Goal: Task Accomplishment & Management: Manage account settings

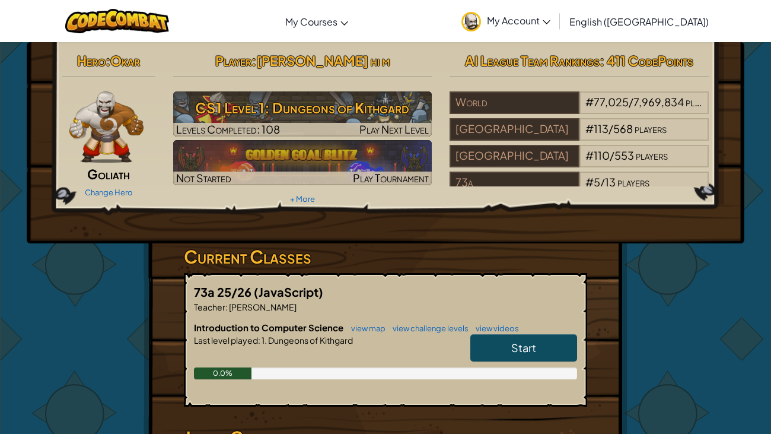
click at [499, 349] on link "Start" at bounding box center [523, 347] width 107 height 27
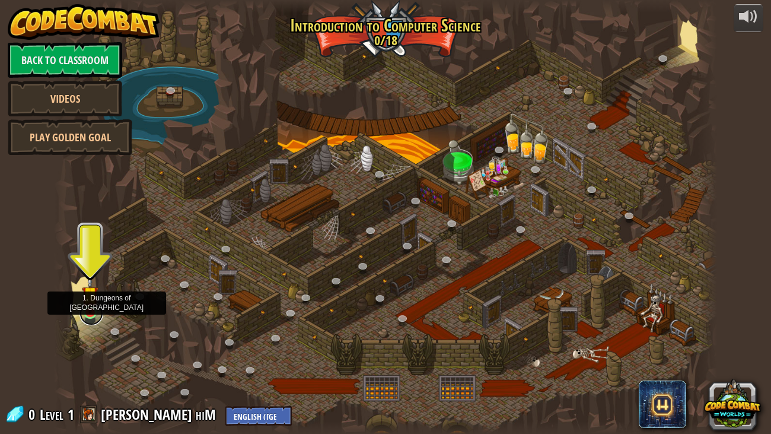
click at [85, 317] on link at bounding box center [91, 313] width 24 height 24
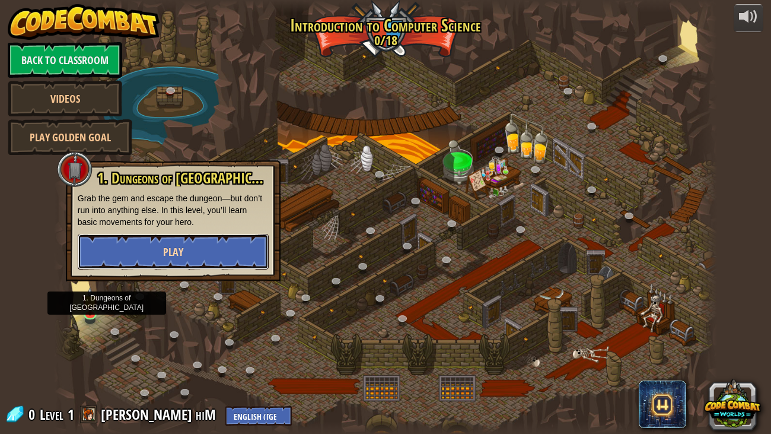
click at [161, 252] on button "Play" at bounding box center [173, 252] width 191 height 36
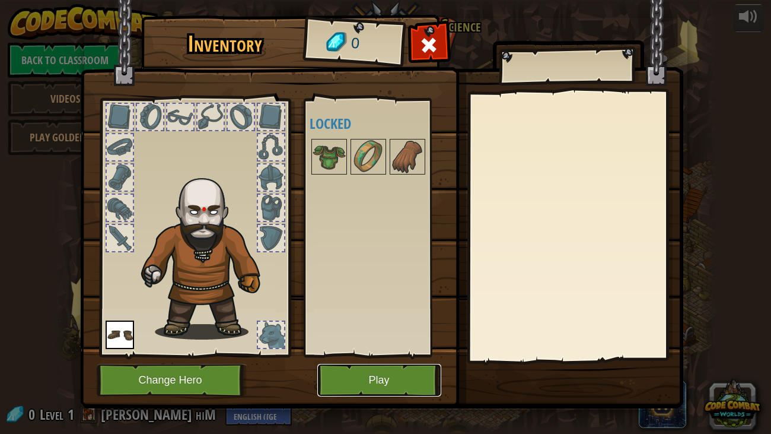
click at [402, 369] on button "Play" at bounding box center [379, 380] width 124 height 33
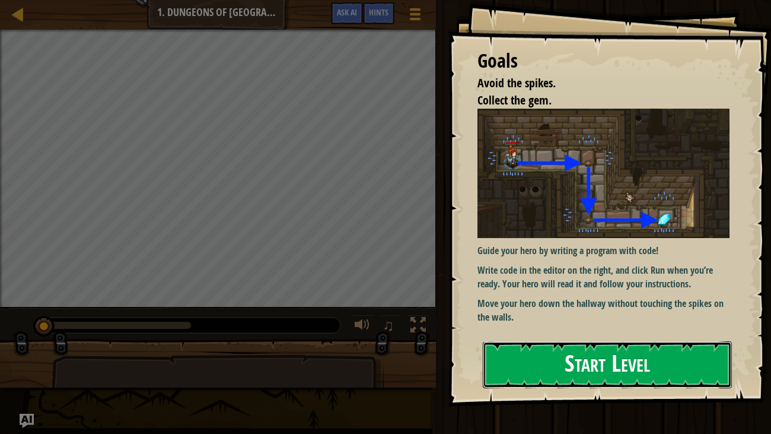
click at [661, 355] on button "Start Level" at bounding box center [608, 364] width 250 height 47
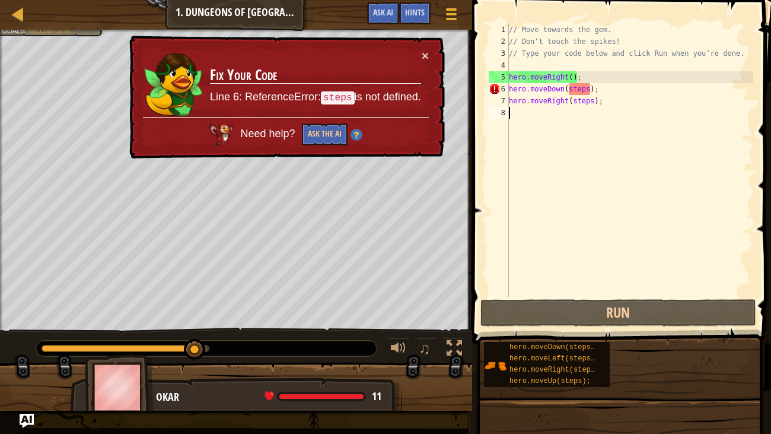
click at [588, 90] on div "// Move towards the gem. // Don’t touch the spikes! // Type your code below and…" at bounding box center [630, 172] width 247 height 297
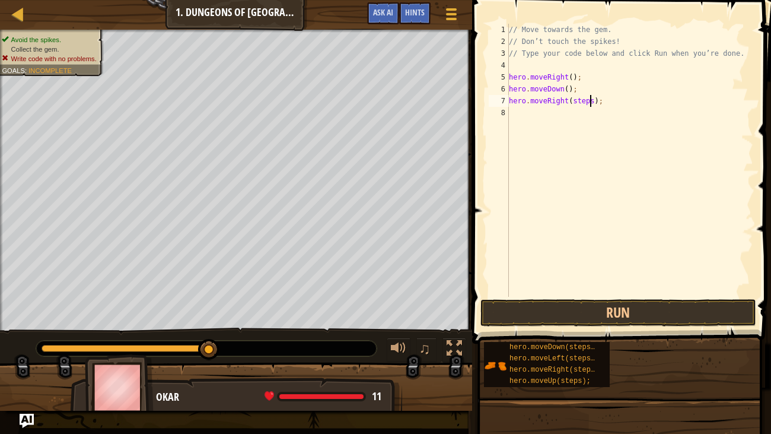
click at [590, 100] on div "// Move towards the gem. // Don’t touch the spikes! // Type your code below and…" at bounding box center [630, 172] width 247 height 297
type textarea "hero.moveRight();"
click at [682, 305] on button "Run" at bounding box center [618, 312] width 276 height 27
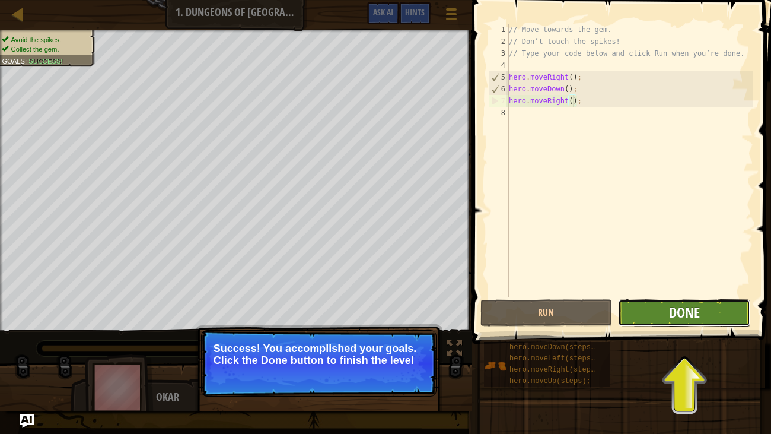
click at [672, 311] on span "Done" at bounding box center [684, 312] width 31 height 19
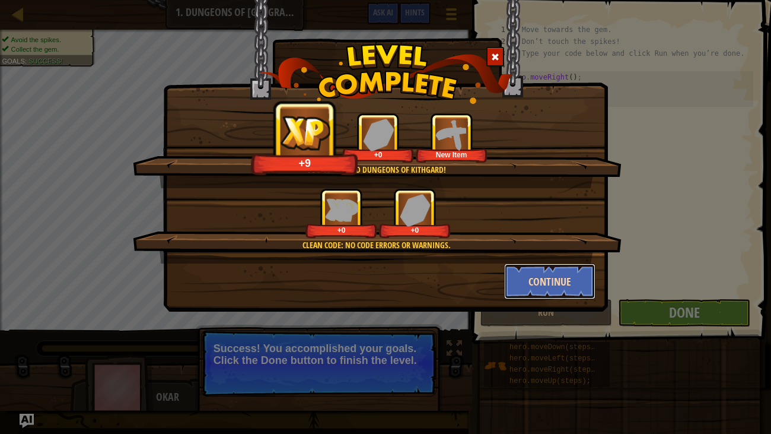
click at [548, 281] on button "Continue" at bounding box center [550, 281] width 92 height 36
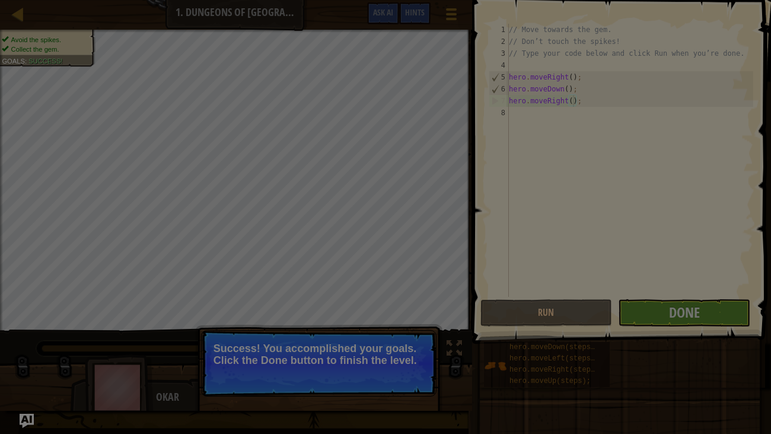
click at [548, 281] on div at bounding box center [385, 217] width 771 height 434
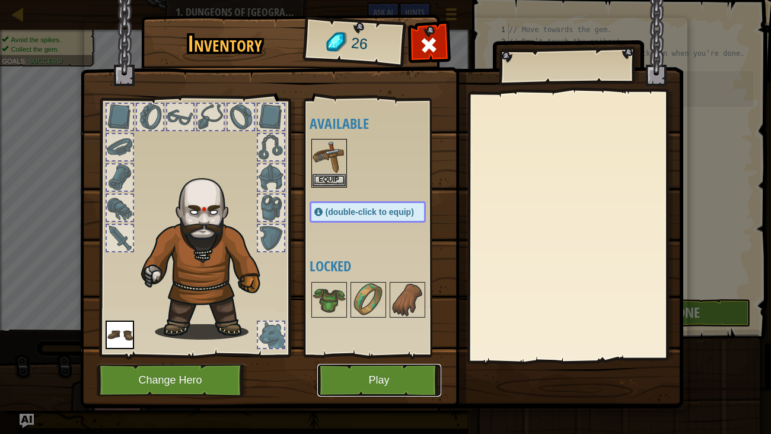
click at [387, 388] on button "Play" at bounding box center [379, 380] width 124 height 33
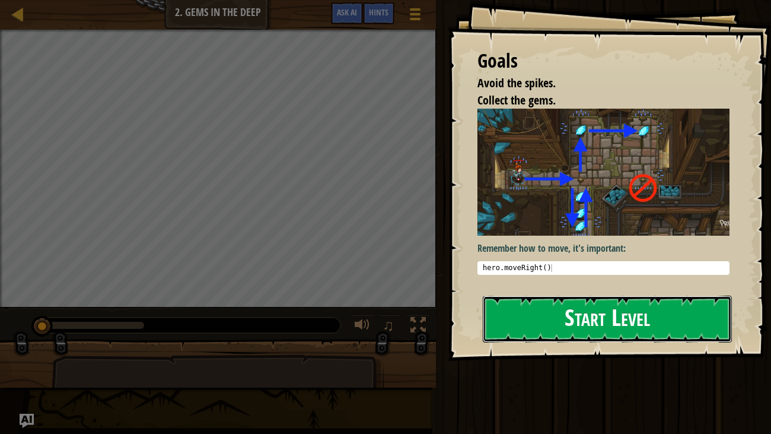
click at [635, 295] on button "Start Level" at bounding box center [608, 318] width 250 height 47
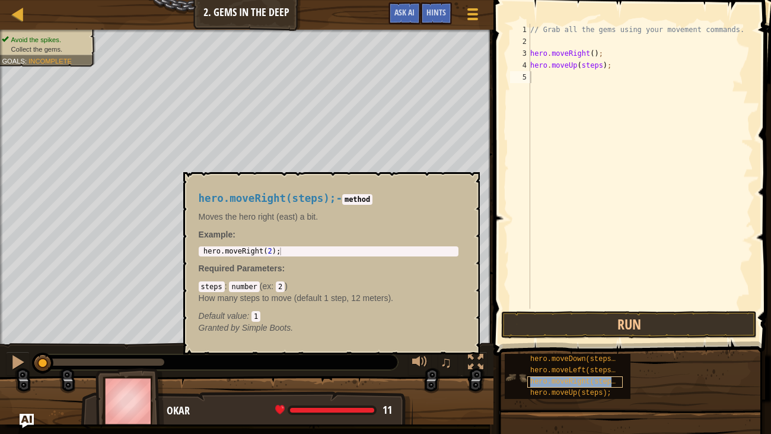
type textarea "hero.moveRight(steps);"
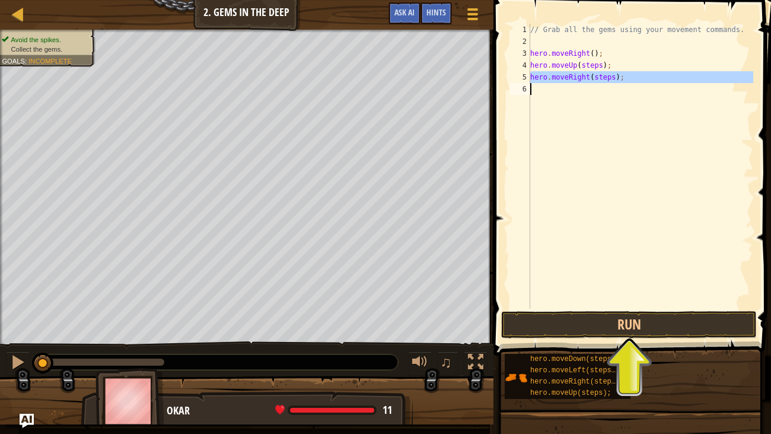
drag, startPoint x: 532, startPoint y: 75, endPoint x: 638, endPoint y: 82, distance: 106.4
click at [638, 82] on div "// Grab all the gems using your movement commands. hero . moveRight ( ) ; hero …" at bounding box center [640, 178] width 225 height 308
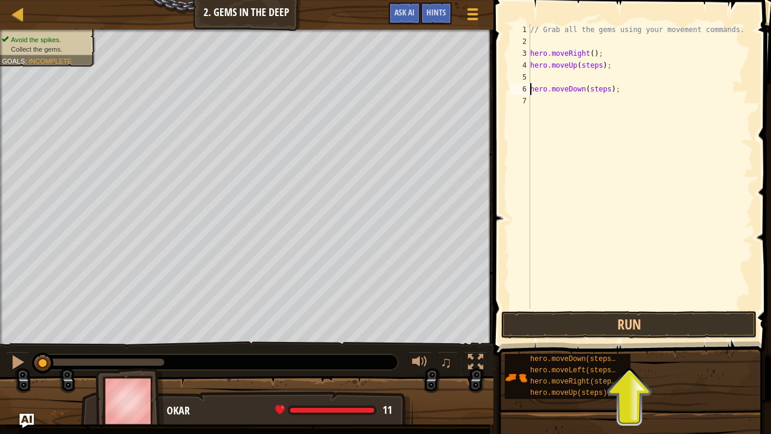
click at [603, 66] on div "// Grab all the gems using your movement commands. hero . moveRight ( ) ; hero …" at bounding box center [640, 178] width 225 height 308
click at [611, 89] on div "// Grab all the gems using your movement commands. hero . moveRight ( ) ; hero …" at bounding box center [640, 178] width 225 height 308
click at [603, 100] on div "// Grab all the gems using your movement commands. hero . moveRight ( ) ; hero …" at bounding box center [640, 178] width 225 height 308
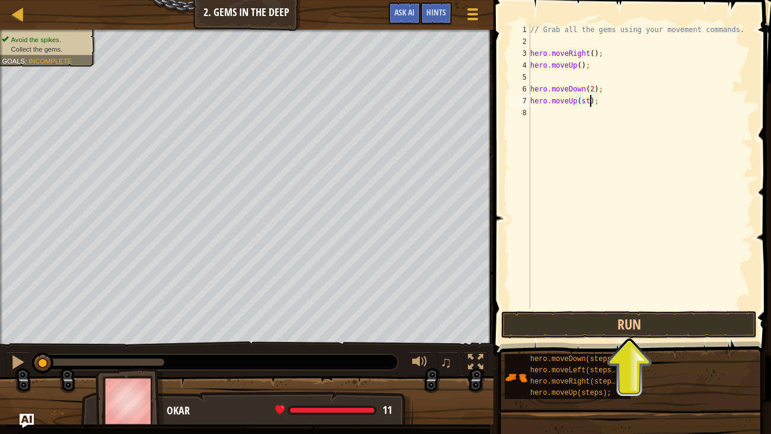
scroll to position [5, 4]
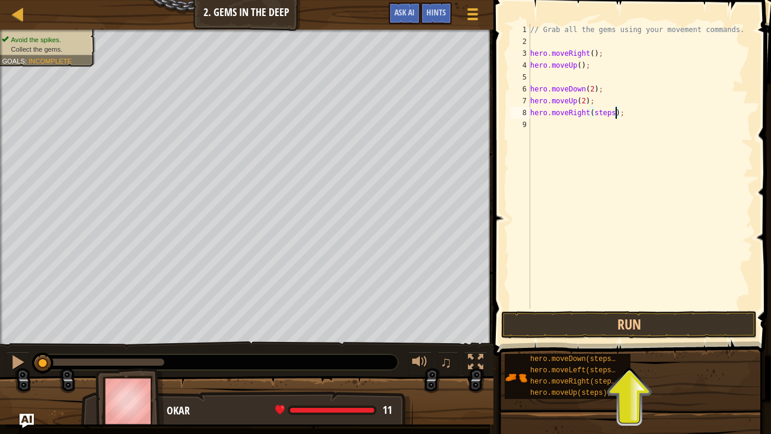
click at [614, 114] on div "// Grab all the gems using your movement commands. hero . moveRight ( ) ; hero …" at bounding box center [640, 178] width 225 height 308
type textarea "hero.moveRight();"
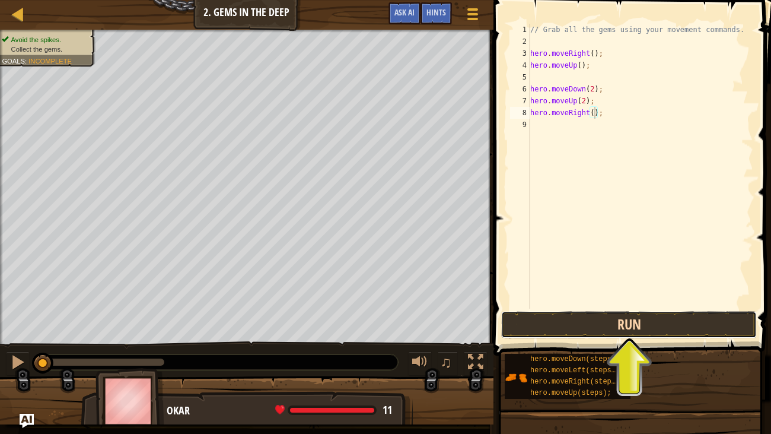
click at [694, 322] on button "Run" at bounding box center [629, 324] width 256 height 27
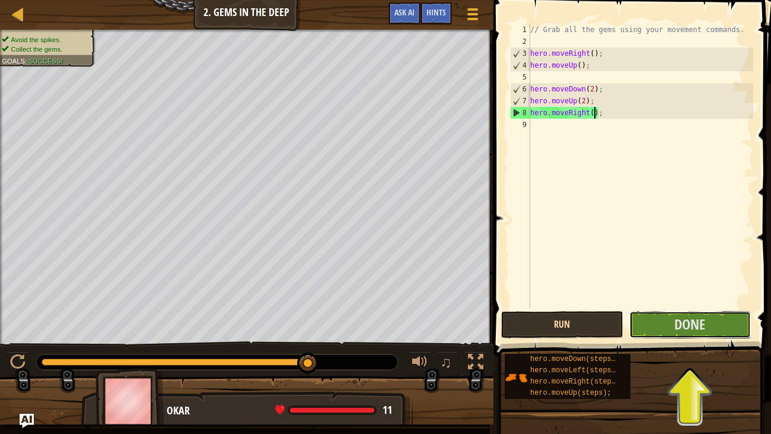
click at [694, 322] on span "Done" at bounding box center [689, 323] width 31 height 19
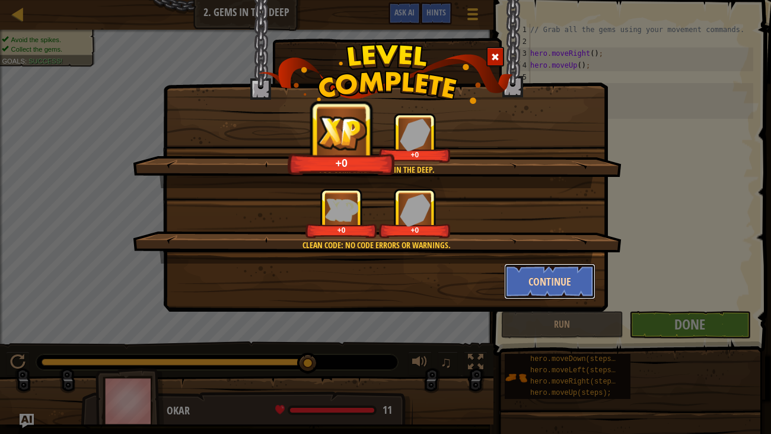
click at [567, 283] on button "Continue" at bounding box center [550, 281] width 92 height 36
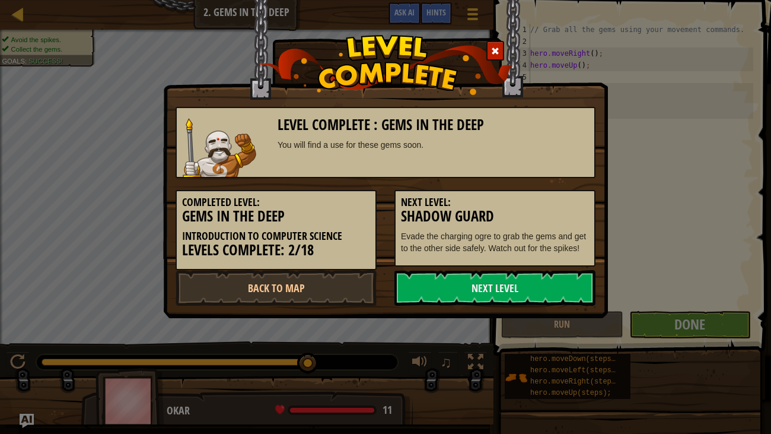
click at [567, 283] on link "Next Level" at bounding box center [494, 288] width 201 height 36
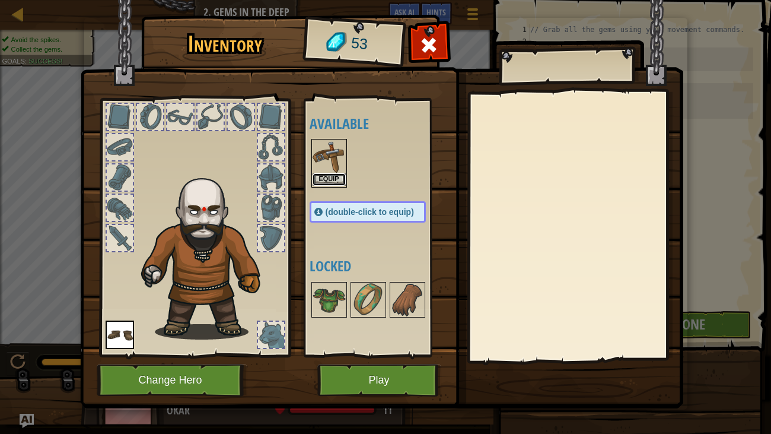
click at [323, 173] on button "Equip" at bounding box center [329, 179] width 33 height 12
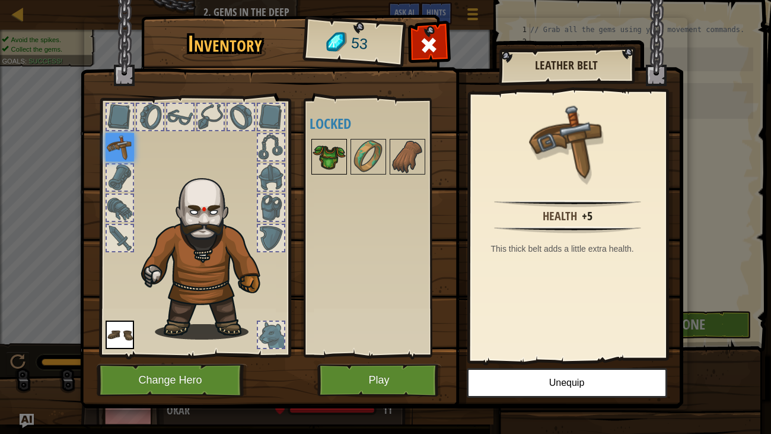
click at [324, 153] on img at bounding box center [329, 156] width 33 height 33
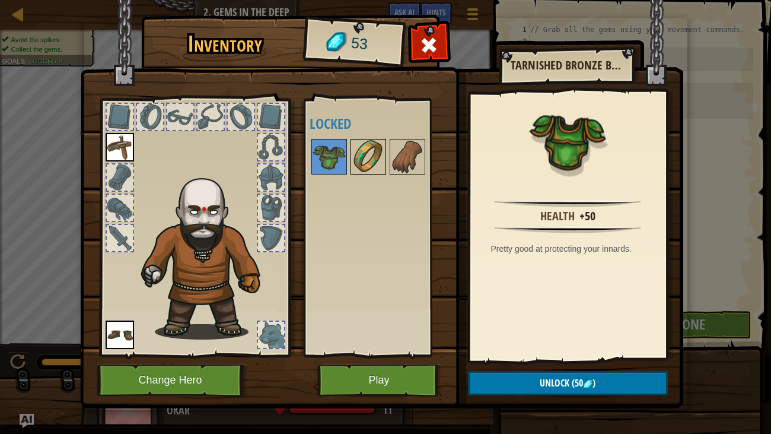
click at [371, 167] on img at bounding box center [368, 156] width 33 height 33
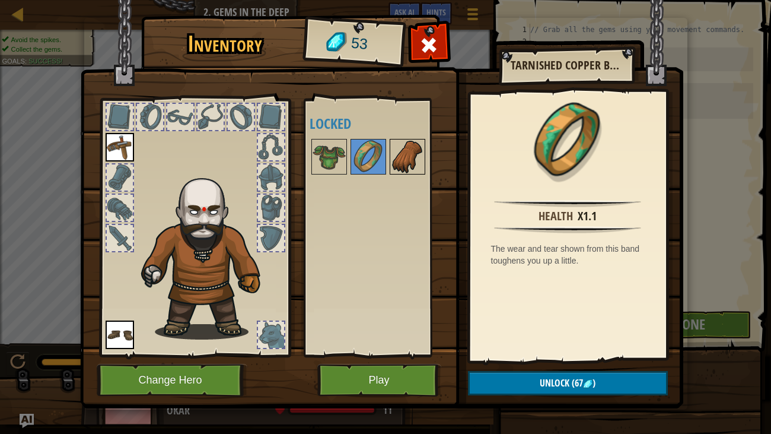
click at [415, 160] on img at bounding box center [407, 156] width 33 height 33
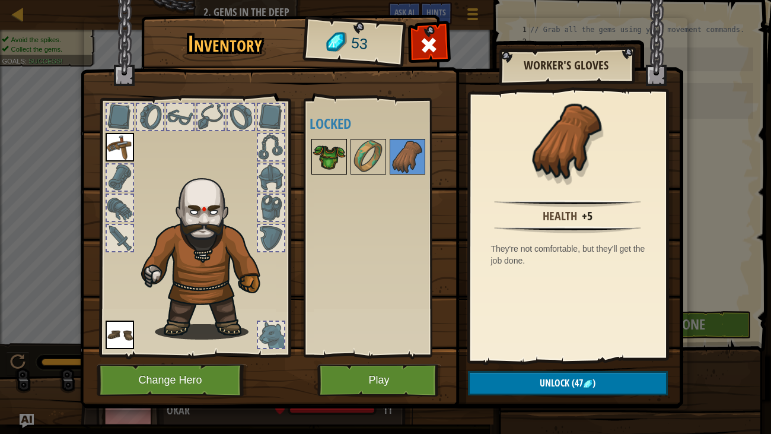
click at [329, 157] on img at bounding box center [329, 156] width 33 height 33
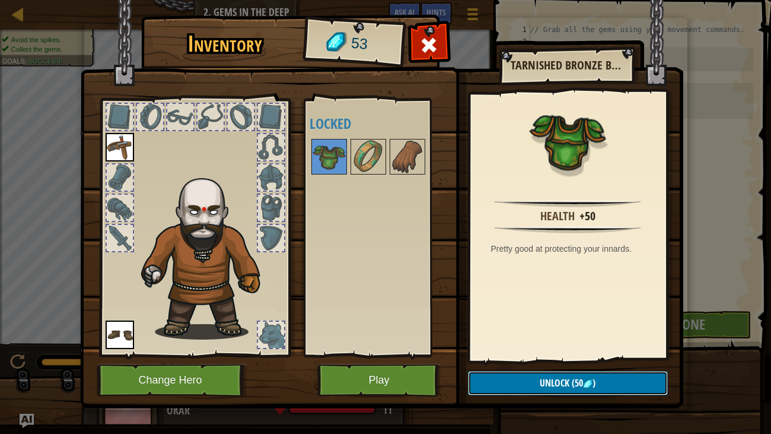
click at [581, 379] on span "(50" at bounding box center [576, 382] width 14 height 13
click at [552, 377] on button "Confirm" at bounding box center [568, 383] width 200 height 24
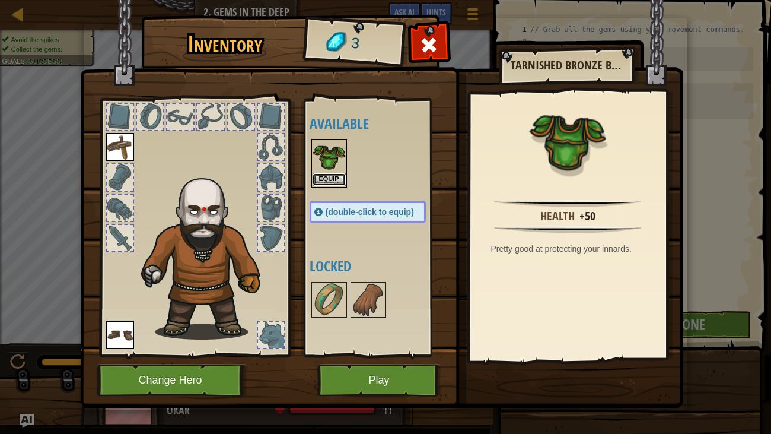
click at [331, 179] on button "Equip" at bounding box center [329, 179] width 33 height 12
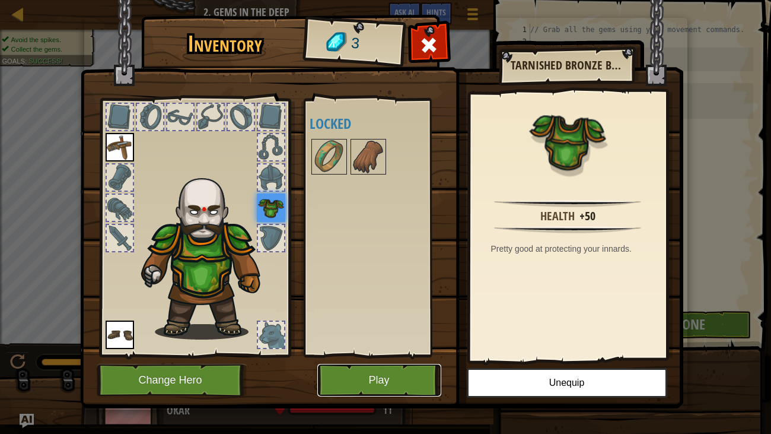
click at [374, 386] on button "Play" at bounding box center [379, 380] width 124 height 33
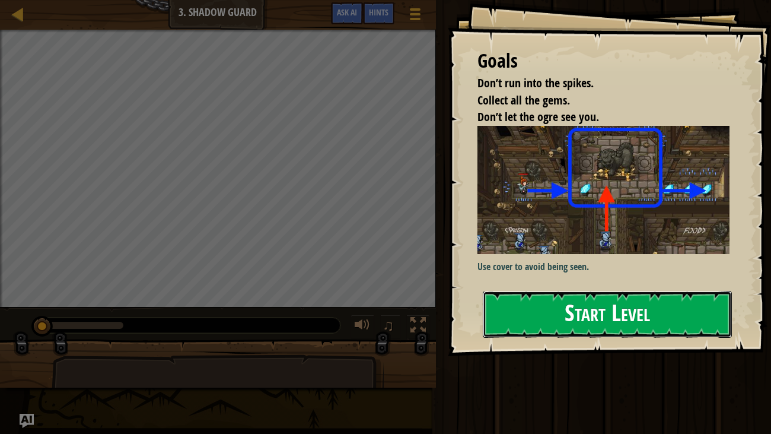
click at [613, 303] on button "Start Level" at bounding box center [608, 314] width 250 height 47
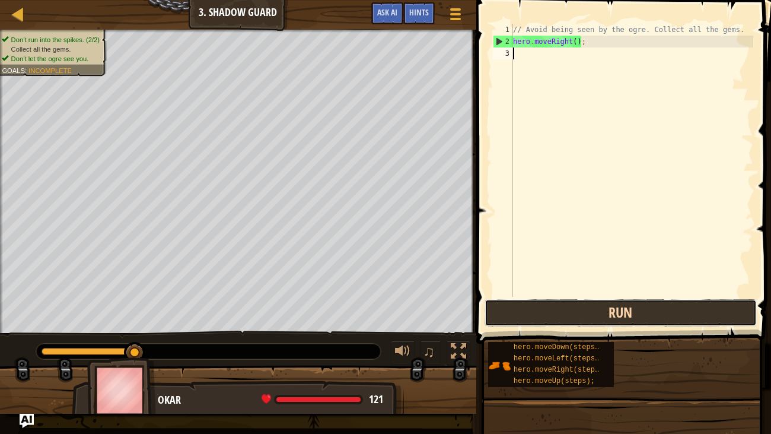
click at [647, 317] on button "Run" at bounding box center [621, 312] width 272 height 27
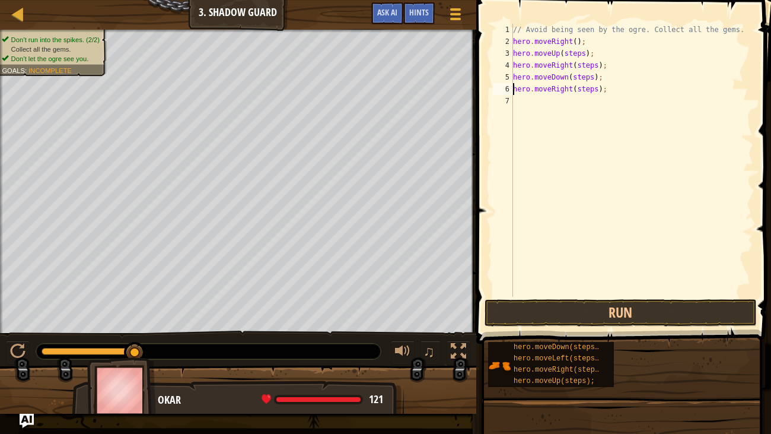
click at [565, 52] on div "// Avoid being seen by the ogre. Collect all the gems. hero . moveRight ( ) ; h…" at bounding box center [632, 172] width 243 height 297
click at [585, 53] on div "// Avoid being seen by the ogre. Collect all the gems. hero . moveRight ( ) ; h…" at bounding box center [632, 172] width 243 height 297
click at [597, 64] on div "// Avoid being seen by the ogre. Collect all the gems. hero . moveRight ( ) ; h…" at bounding box center [632, 172] width 243 height 297
click at [592, 76] on div "// Avoid being seen by the ogre. Collect all the gems. hero . moveRight ( ) ; h…" at bounding box center [632, 172] width 243 height 297
click at [603, 87] on div "// Avoid being seen by the ogre. Collect all the gems. hero . moveRight ( ) ; h…" at bounding box center [632, 172] width 243 height 297
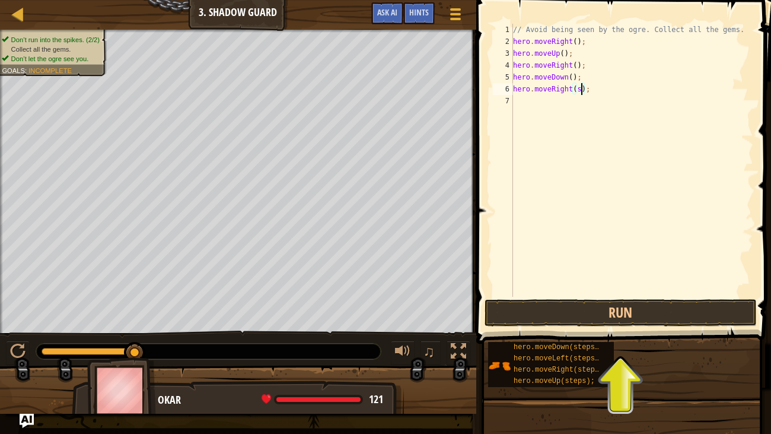
type textarea "hero.moveRight();"
click at [701, 308] on button "Run" at bounding box center [621, 312] width 272 height 27
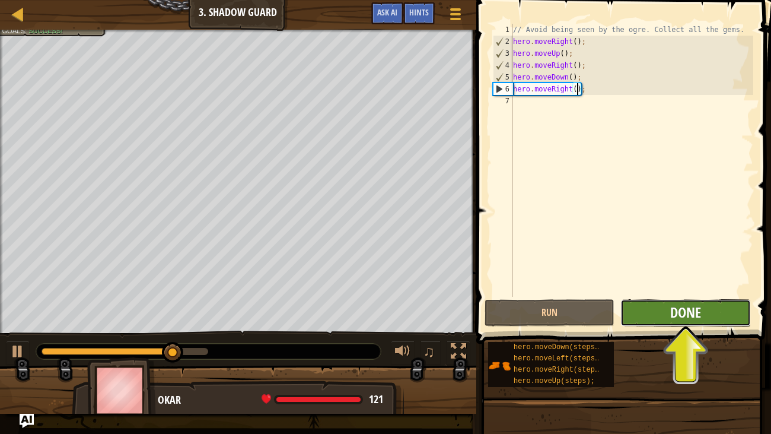
click at [681, 314] on span "Done" at bounding box center [685, 312] width 31 height 19
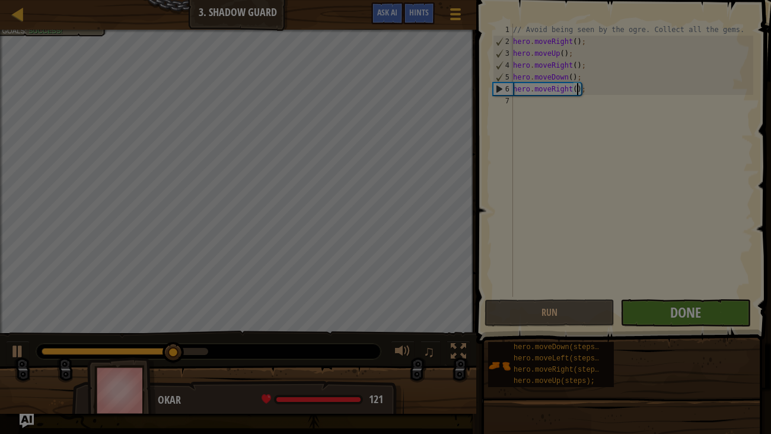
click at [681, 1] on body "Map Introduction to Computer Science 3. Shadow Guard Game Menu Done Hints Ask A…" at bounding box center [385, 0] width 771 height 1
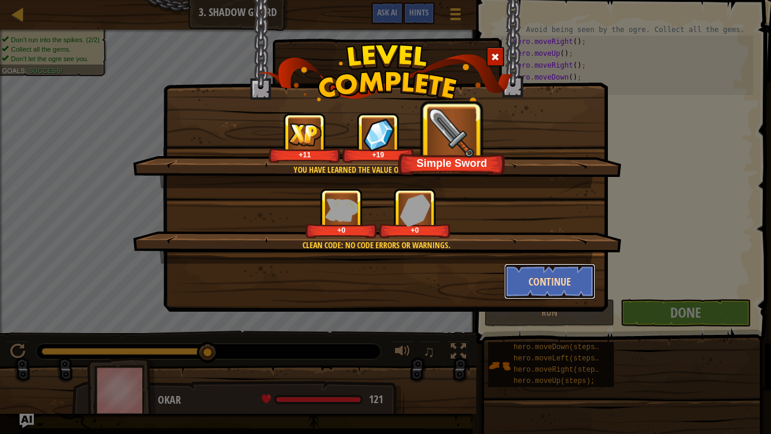
click at [550, 276] on button "Continue" at bounding box center [550, 281] width 92 height 36
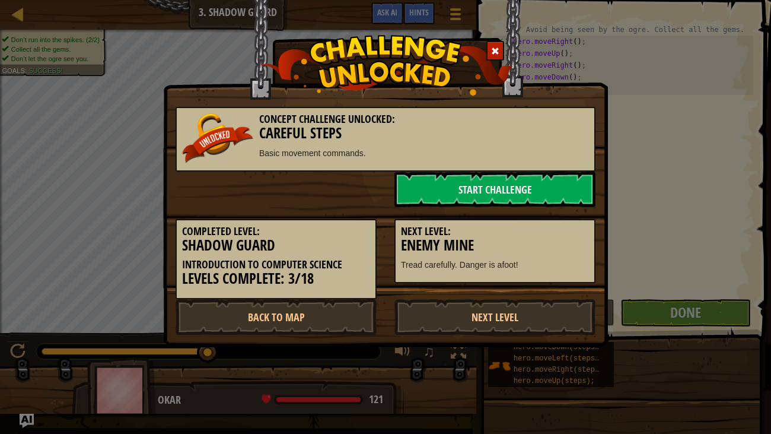
click at [495, 43] on div at bounding box center [495, 51] width 18 height 20
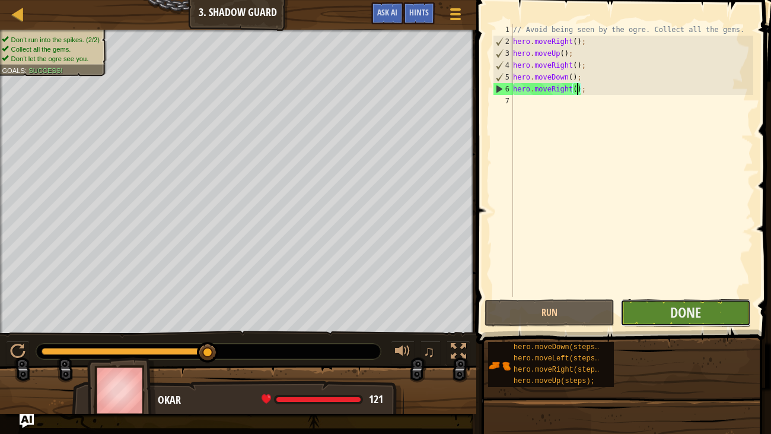
click at [669, 307] on button "Done" at bounding box center [685, 312] width 130 height 27
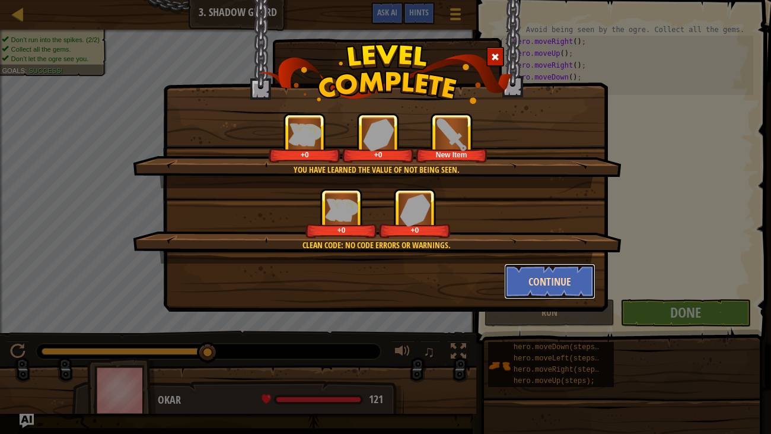
click at [564, 281] on button "Continue" at bounding box center [550, 281] width 92 height 36
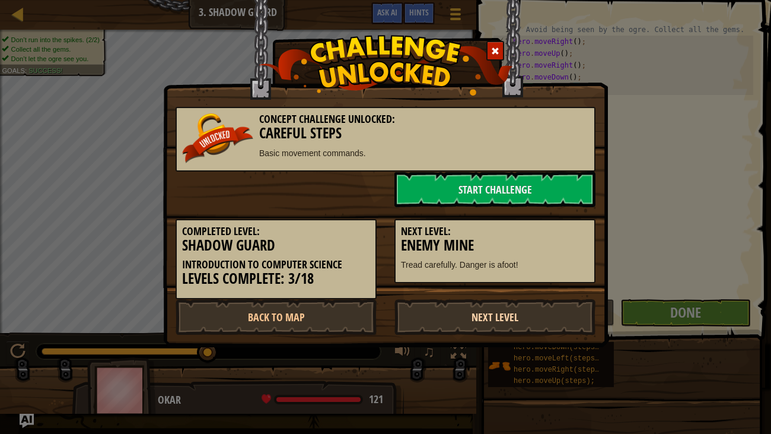
click at [513, 319] on link "Next Level" at bounding box center [494, 317] width 201 height 36
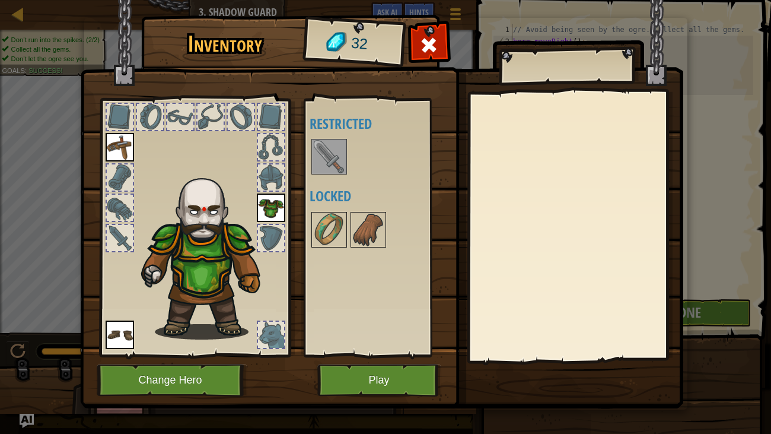
click at [328, 172] on img at bounding box center [329, 156] width 33 height 33
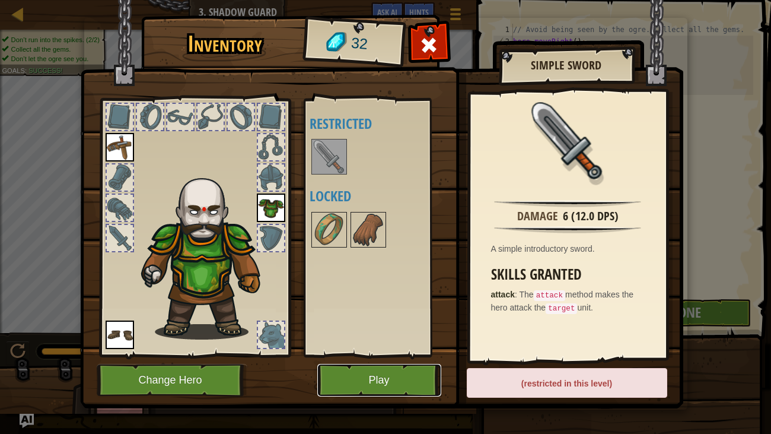
click at [358, 375] on button "Play" at bounding box center [379, 380] width 124 height 33
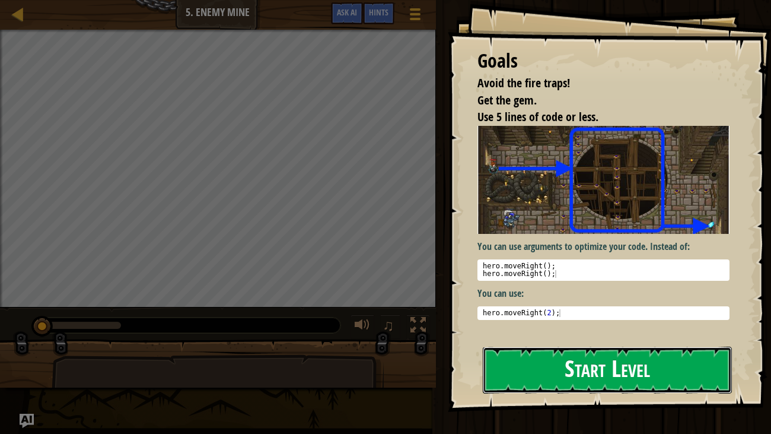
click at [644, 387] on button "Start Level" at bounding box center [608, 369] width 250 height 47
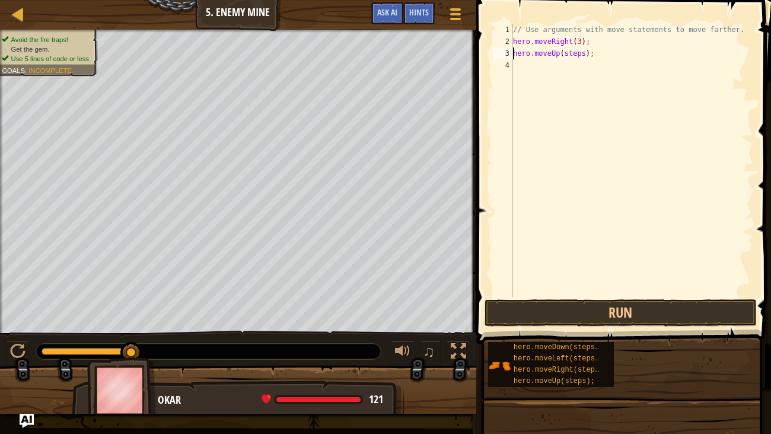
click at [586, 54] on div "// Use arguments with move statements to move farther. hero . moveRight ( 3 ) ;…" at bounding box center [632, 172] width 243 height 297
click at [597, 65] on div "// Use arguments with move statements to move farther. hero . moveRight ( 3 ) ;…" at bounding box center [632, 172] width 243 height 297
click at [594, 78] on div "// Use arguments with move statements to move farther. hero . moveRight ( 3 ) ;…" at bounding box center [632, 172] width 243 height 297
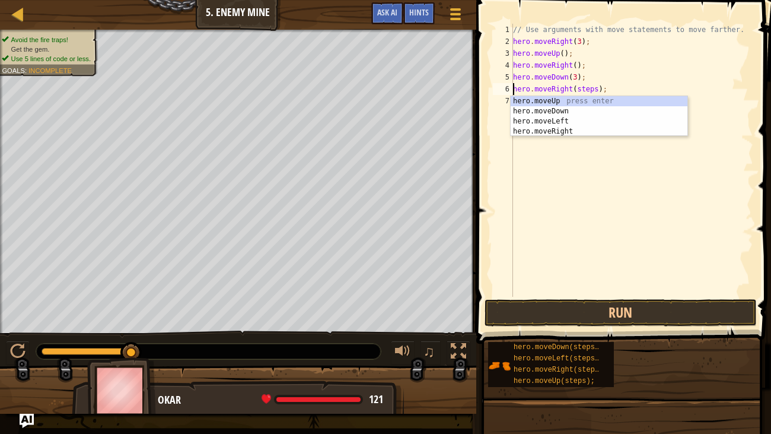
click at [596, 85] on div "// Use arguments with move statements to move farther. hero . moveRight ( 3 ) ;…" at bounding box center [632, 172] width 243 height 297
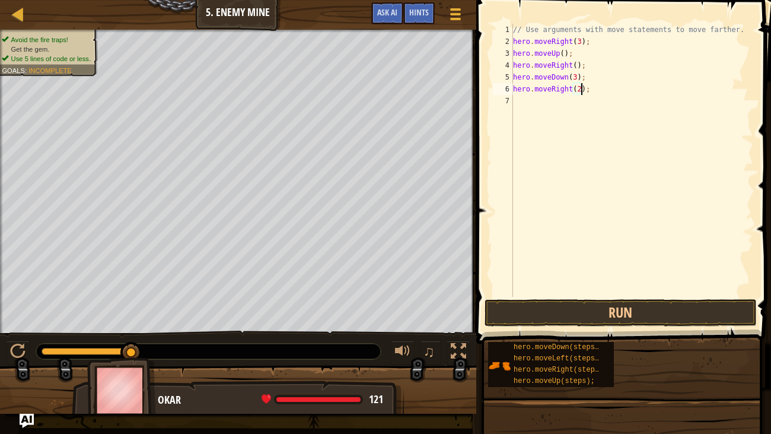
scroll to position [5, 5]
type textarea "hero.moveRight(2);"
click at [634, 314] on button "Run" at bounding box center [621, 312] width 272 height 27
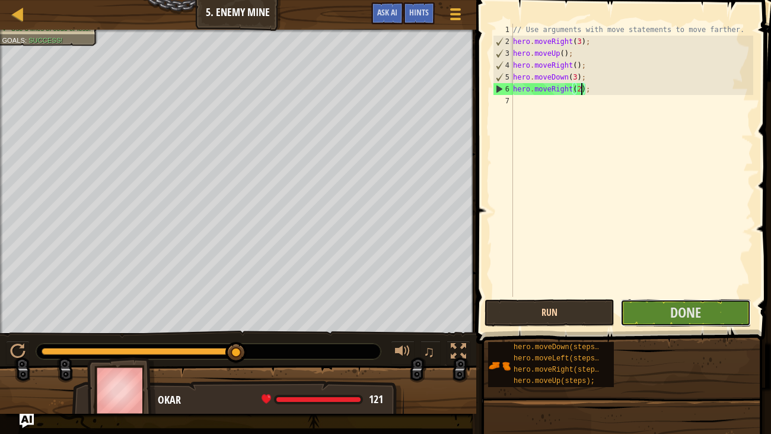
click at [634, 314] on button "Done" at bounding box center [685, 312] width 130 height 27
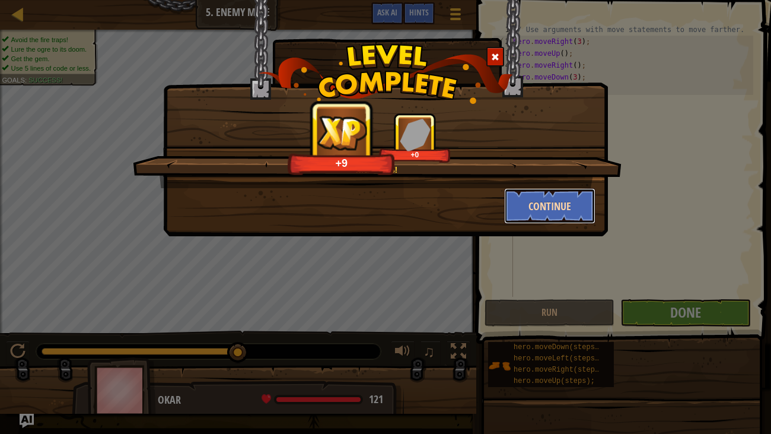
click at [567, 208] on button "Continue" at bounding box center [550, 206] width 92 height 36
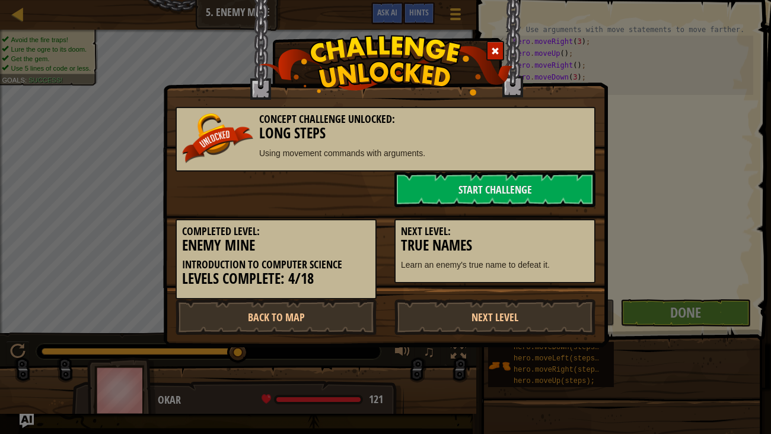
click at [567, 208] on div "Next Level: True Names Learn an enemy's true name to defeat it." at bounding box center [495, 245] width 219 height 77
click at [559, 307] on link "Next Level" at bounding box center [494, 317] width 201 height 36
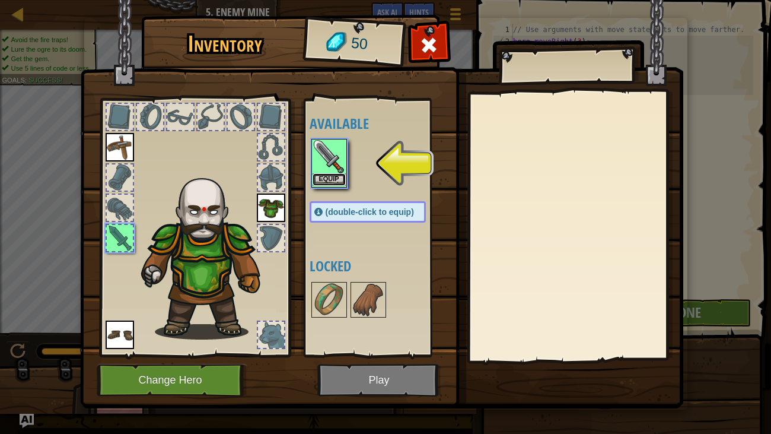
click at [319, 182] on button "Equip" at bounding box center [329, 179] width 33 height 12
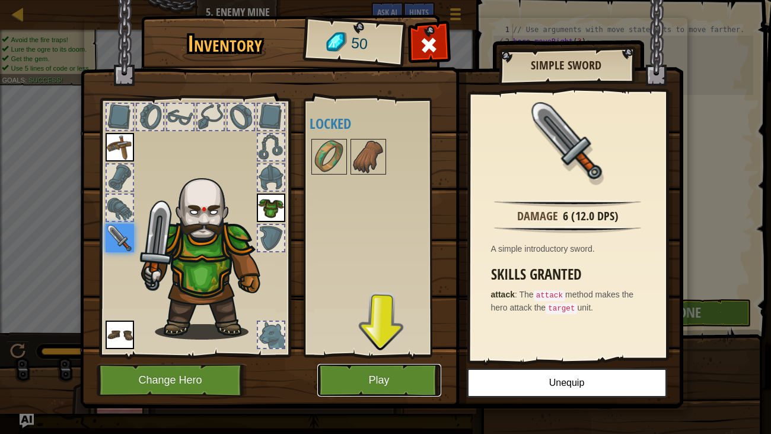
click at [370, 374] on button "Play" at bounding box center [379, 380] width 124 height 33
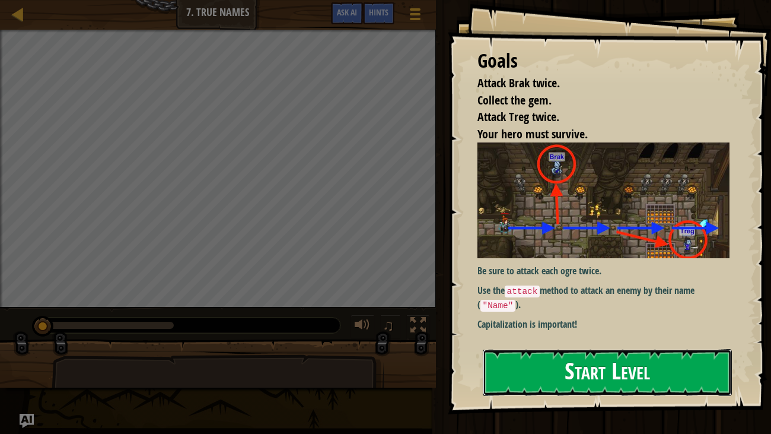
click at [601, 355] on button "Start Level" at bounding box center [608, 372] width 250 height 47
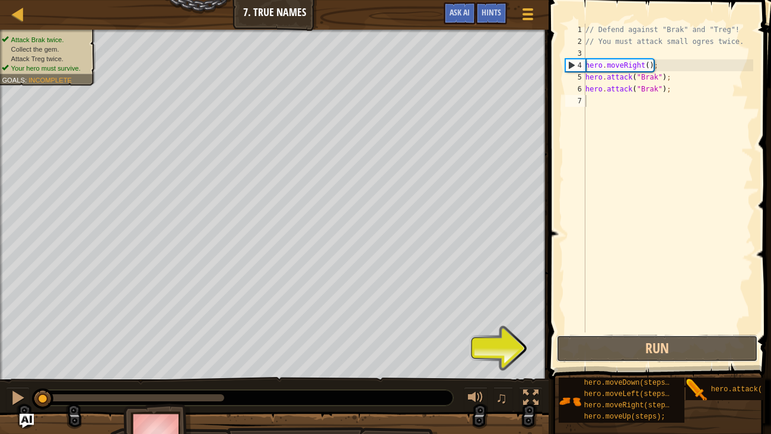
click at [601, 355] on button "Run" at bounding box center [657, 348] width 202 height 27
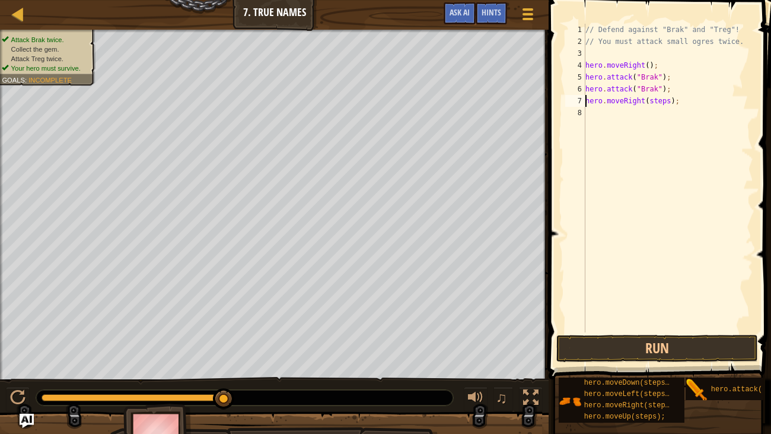
click at [670, 104] on div "// Defend against "Brak" and "Treg"! // You must attack small ogres twice. hero…" at bounding box center [668, 190] width 170 height 332
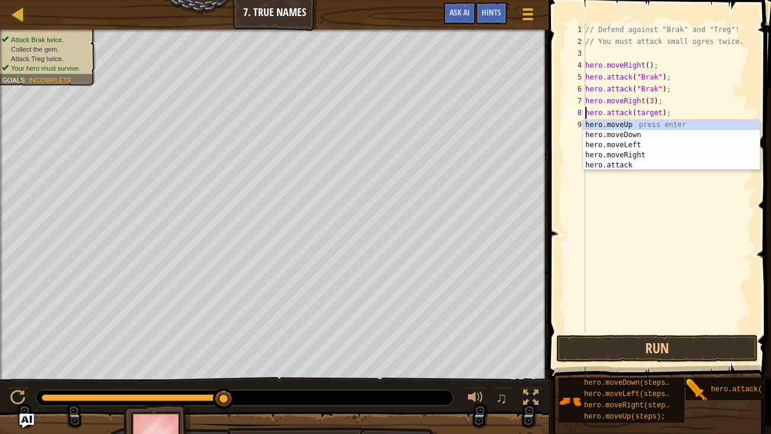
click at [664, 110] on div "// Defend against "Brak" and "Treg"! // You must attack small ogres twice. hero…" at bounding box center [668, 190] width 170 height 332
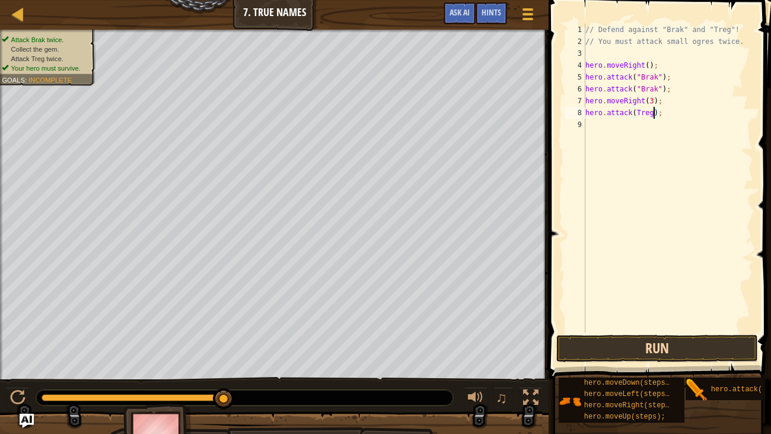
type textarea "hero.attack(Treg);"
click at [690, 349] on button "Run" at bounding box center [657, 348] width 202 height 27
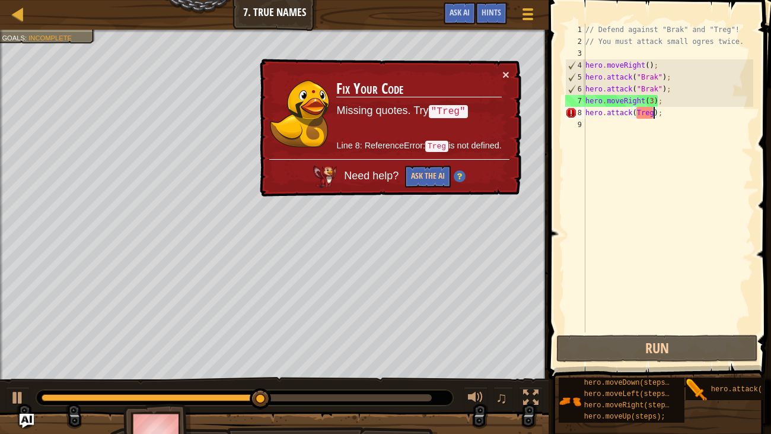
click at [648, 237] on div "// Defend against "Brak" and "Treg"! // You must attack small ogres twice. hero…" at bounding box center [668, 190] width 170 height 332
click at [507, 74] on button "×" at bounding box center [505, 74] width 7 height 12
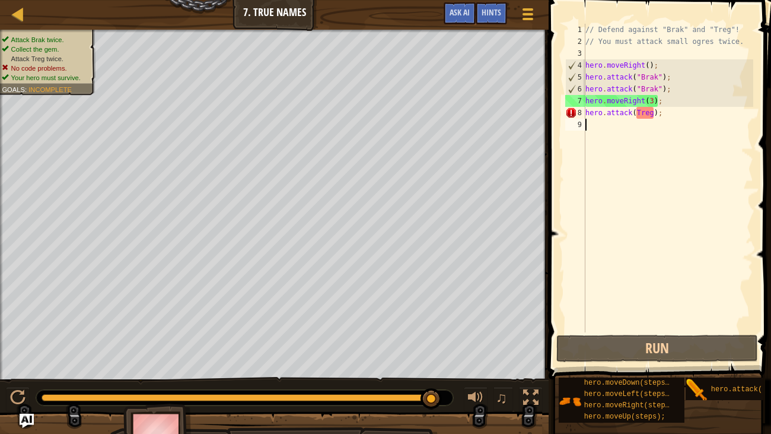
click at [654, 114] on div "// Defend against "Brak" and "Treg"! // You must attack small ogres twice. hero…" at bounding box center [668, 190] width 170 height 332
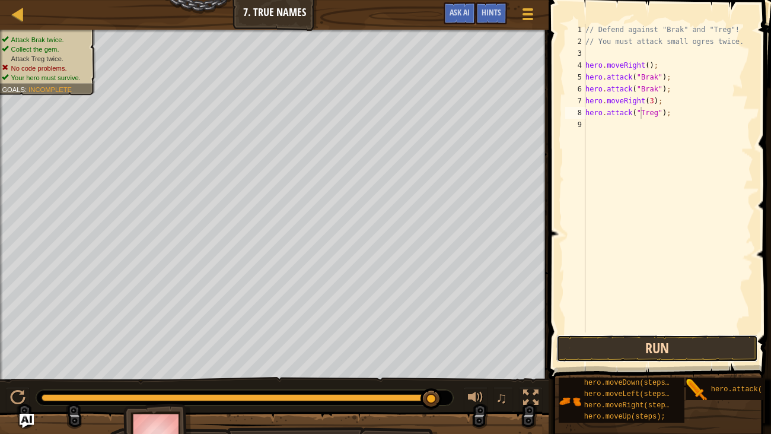
click at [706, 347] on button "Run" at bounding box center [657, 348] width 202 height 27
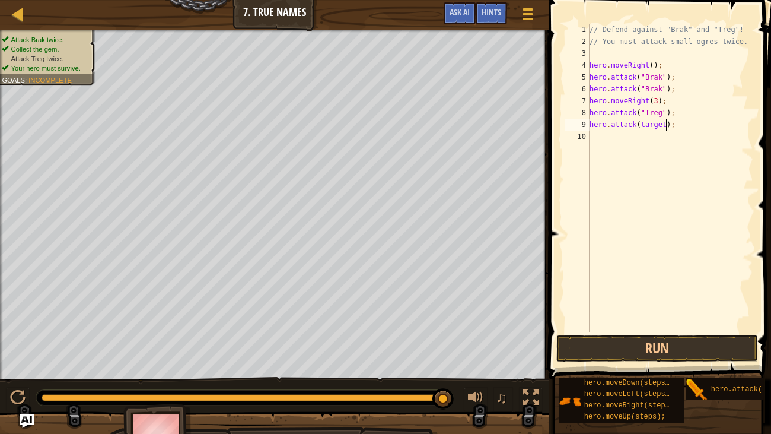
click at [664, 123] on div "// Defend against "Brak" and "Treg"! // You must attack small ogres twice. hero…" at bounding box center [670, 190] width 167 height 332
drag, startPoint x: 591, startPoint y: 99, endPoint x: 667, endPoint y: 100, distance: 76.5
click at [667, 100] on div "// Defend against "Brak" and "Treg"! // You must attack small ogres twice. hero…" at bounding box center [670, 190] width 167 height 332
type textarea "hero.moveRight(3);"
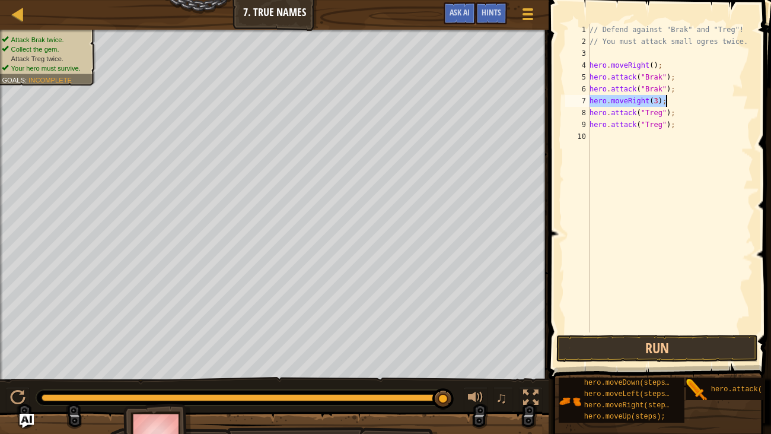
scroll to position [5, 5]
click at [671, 144] on div "// Defend against "Brak" and "Treg"! // You must attack small ogres twice. hero…" at bounding box center [670, 190] width 167 height 332
paste textarea "hero.moveRight(3);"
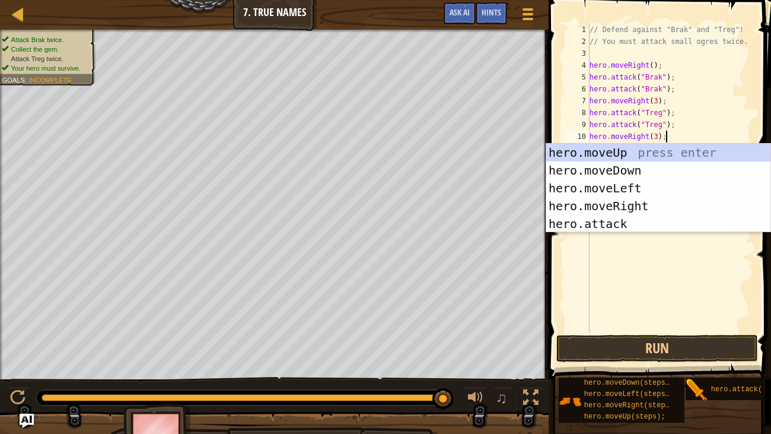
click at [678, 101] on div "// Defend against "Brak" and "Treg"! // You must attack small ogres twice. hero…" at bounding box center [670, 190] width 167 height 332
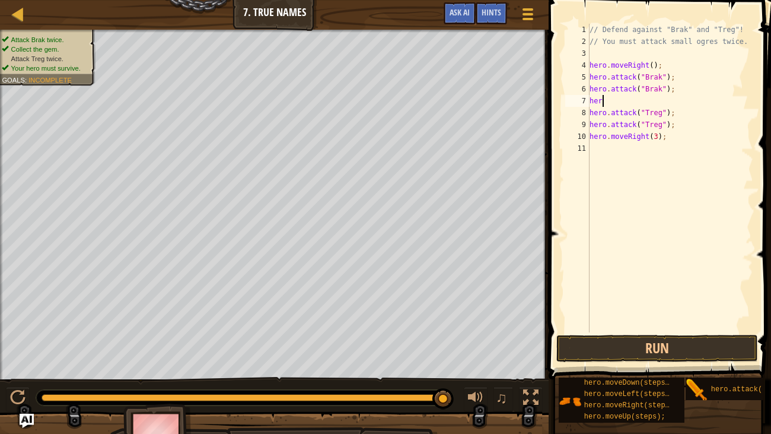
type textarea "h"
click at [710, 339] on button "Run" at bounding box center [657, 348] width 202 height 27
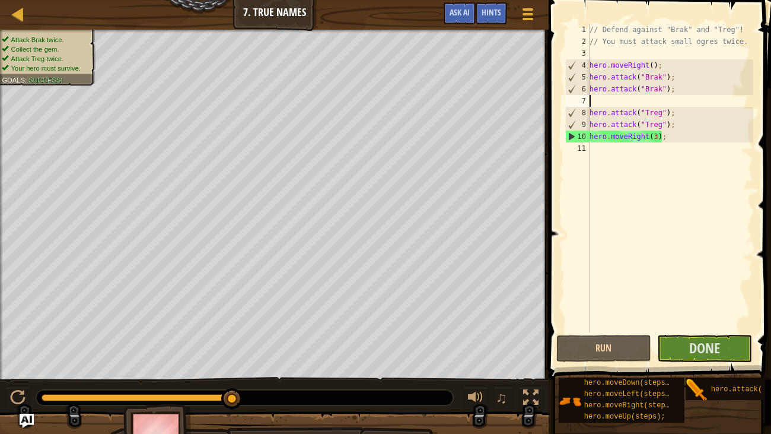
drag, startPoint x: 232, startPoint y: 392, endPoint x: 316, endPoint y: 391, distance: 83.6
click at [696, 346] on span "Done" at bounding box center [704, 347] width 31 height 19
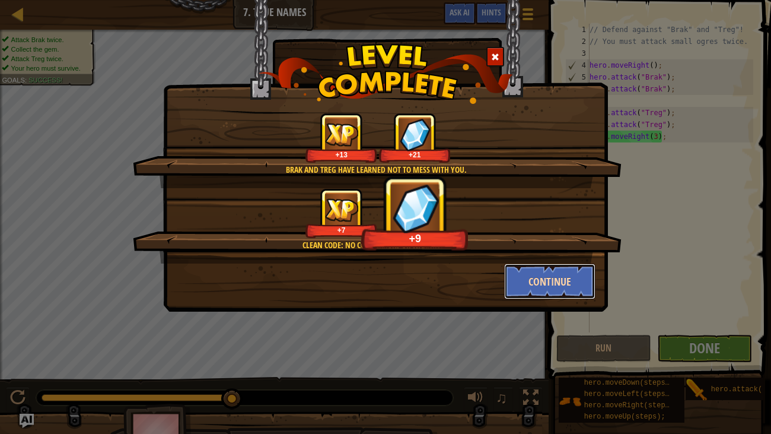
click at [567, 281] on button "Continue" at bounding box center [550, 281] width 92 height 36
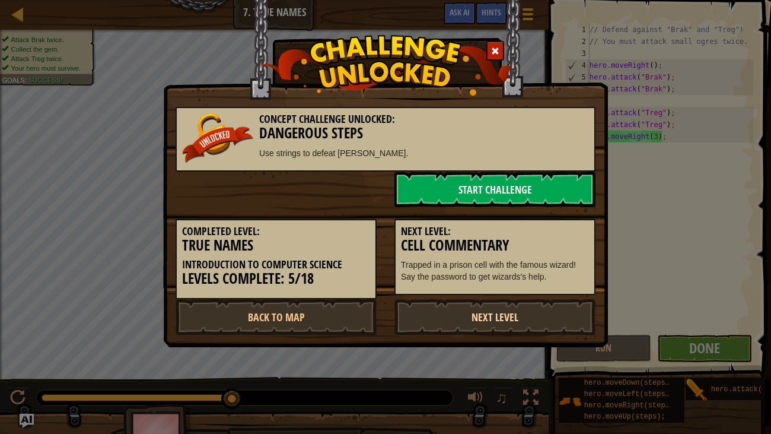
click at [576, 304] on link "Next Level" at bounding box center [494, 317] width 201 height 36
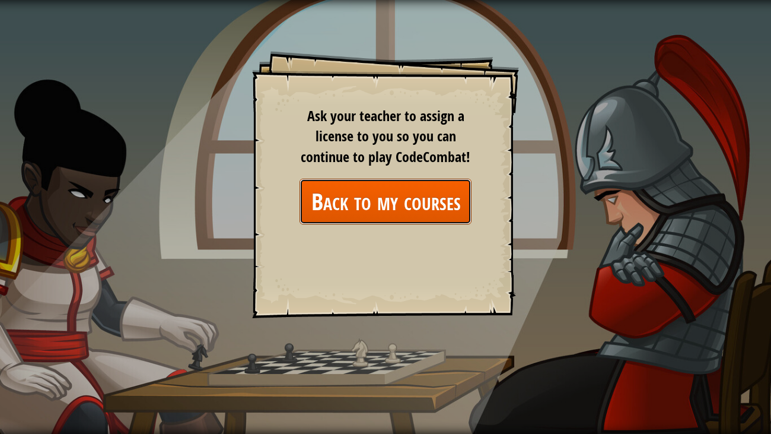
click at [396, 203] on link "Back to my courses" at bounding box center [386, 202] width 172 height 46
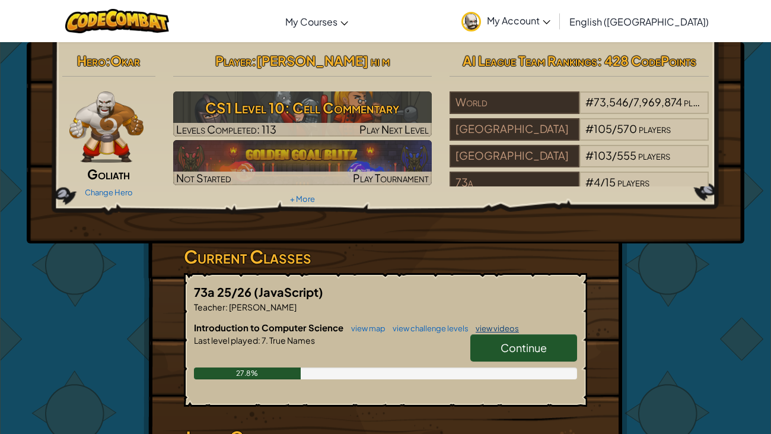
click at [511, 329] on link "view videos" at bounding box center [494, 327] width 49 height 9
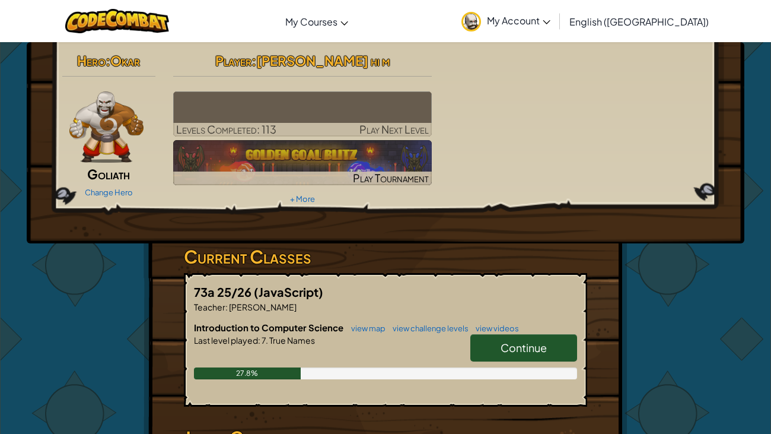
click at [547, 357] on link "Continue" at bounding box center [523, 347] width 107 height 27
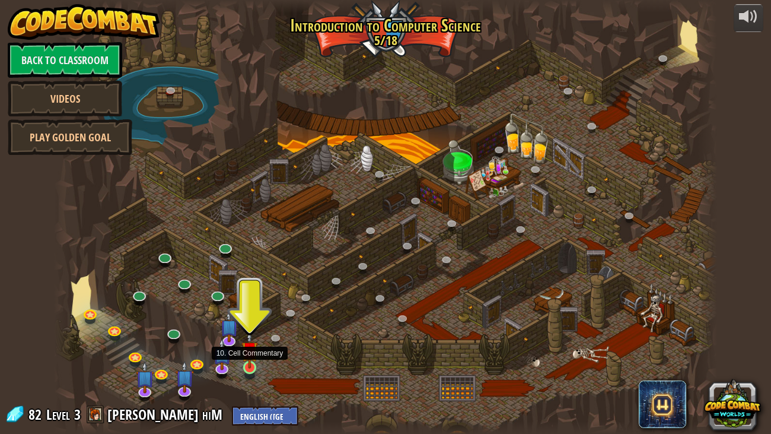
click at [253, 365] on img at bounding box center [249, 349] width 17 height 38
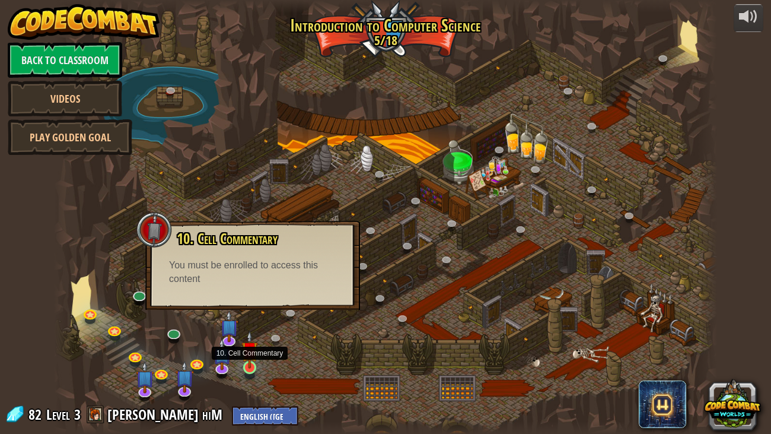
click at [253, 365] on img at bounding box center [249, 349] width 17 height 38
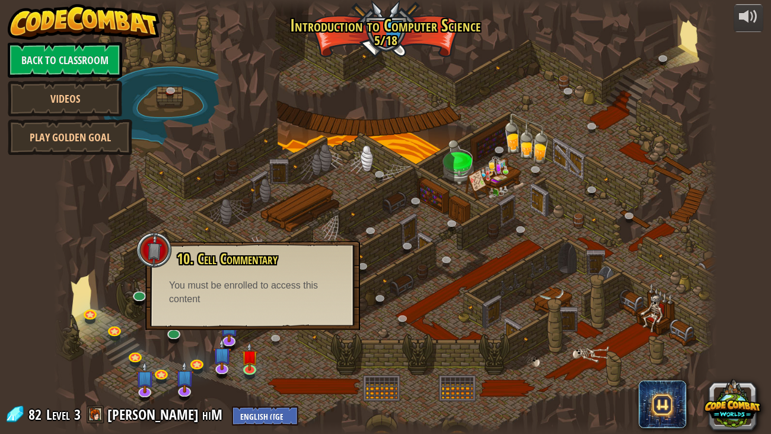
click at [190, 217] on div at bounding box center [385, 217] width 663 height 434
